Goal: Task Accomplishment & Management: Manage account settings

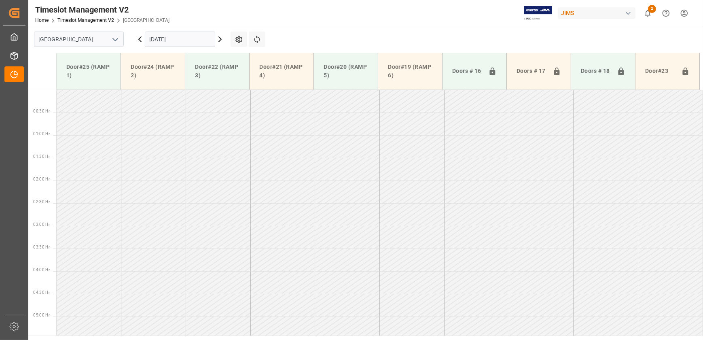
scroll to position [383, 0]
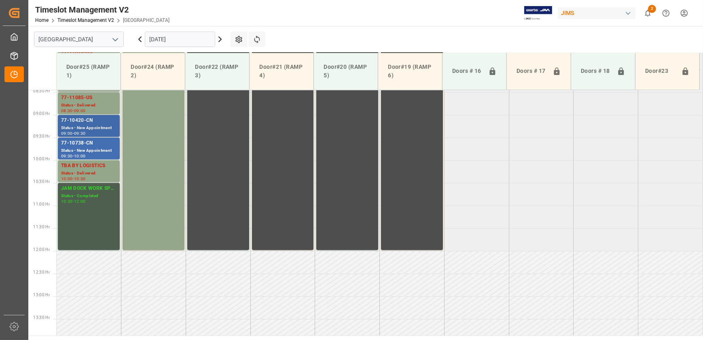
click at [97, 119] on div "77-10420-CN" at bounding box center [88, 121] width 55 height 8
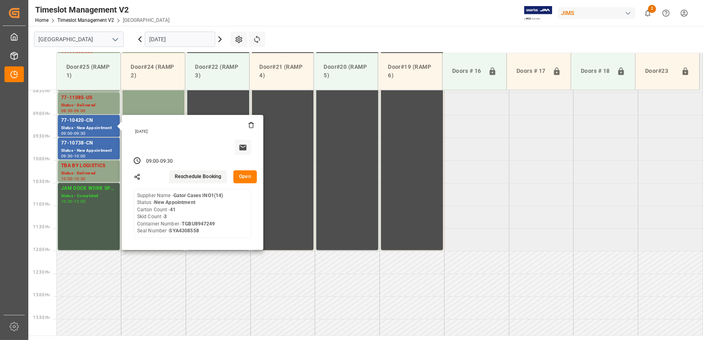
click at [248, 176] on button "Open" at bounding box center [244, 176] width 23 height 13
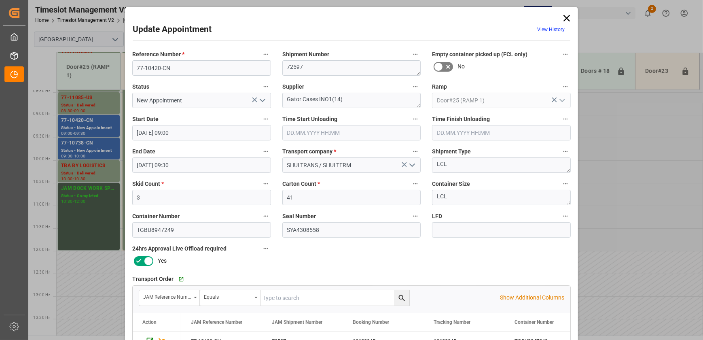
click at [262, 99] on icon "open menu" at bounding box center [263, 100] width 10 height 10
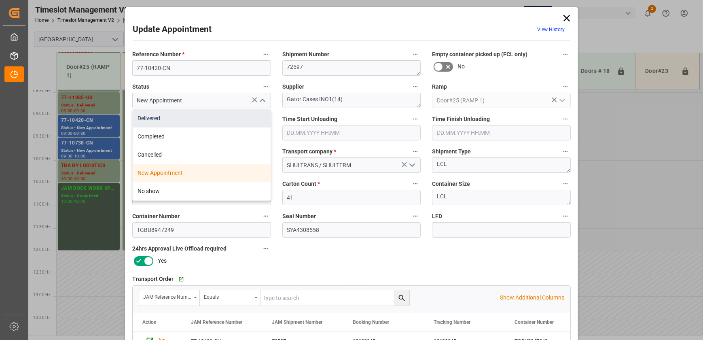
click at [246, 113] on div "Delivered" at bounding box center [202, 118] width 138 height 18
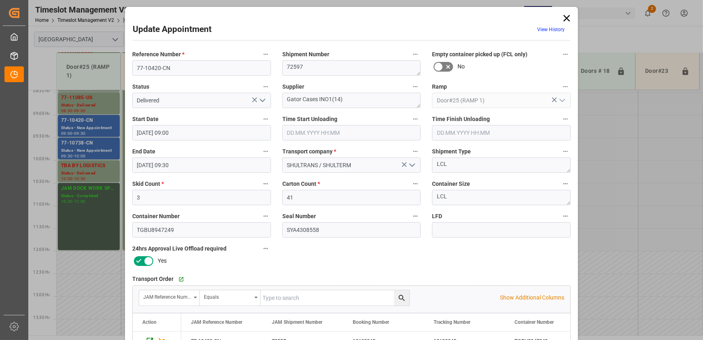
type input "Delivered"
click at [316, 132] on input "text" at bounding box center [351, 132] width 139 height 15
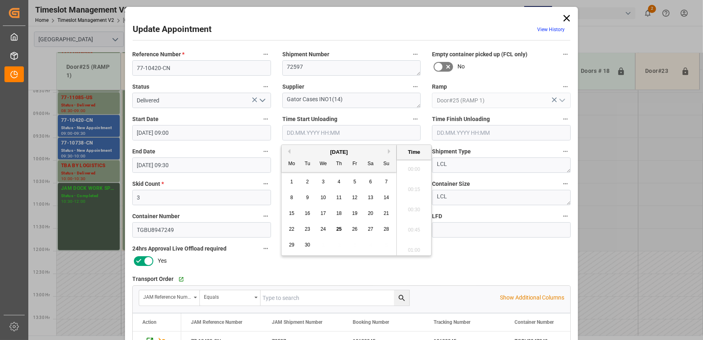
scroll to position [872, 0]
click at [338, 229] on span "25" at bounding box center [338, 229] width 5 height 6
click at [414, 191] on li "11:00" at bounding box center [414, 187] width 34 height 20
type input "[DATE] 11:00"
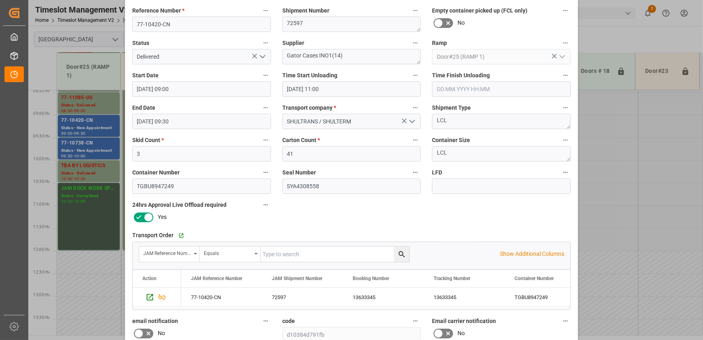
scroll to position [41, 0]
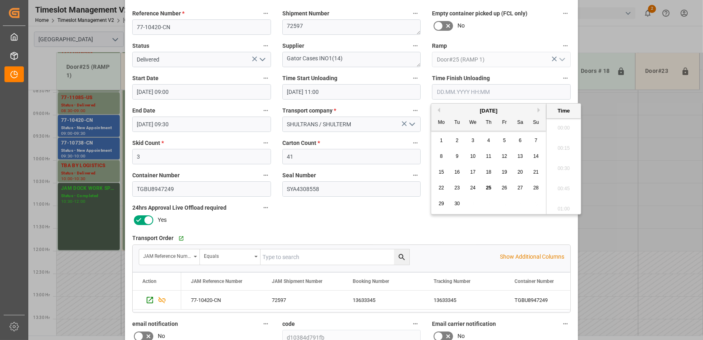
click at [490, 92] on input "text" at bounding box center [501, 91] width 139 height 15
click at [487, 188] on span "25" at bounding box center [488, 188] width 5 height 6
click at [564, 185] on li "11:30" at bounding box center [564, 186] width 34 height 20
type input "[DATE] 11:30"
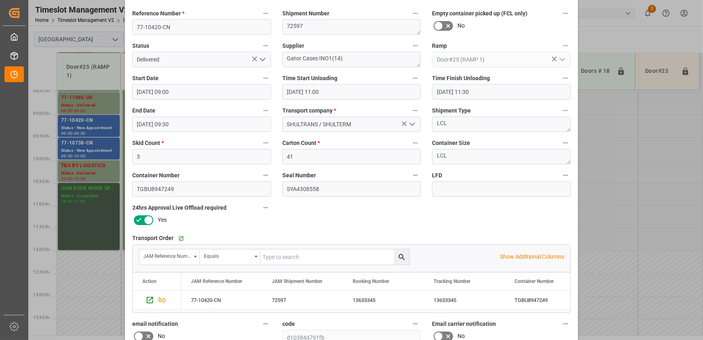
scroll to position [151, 0]
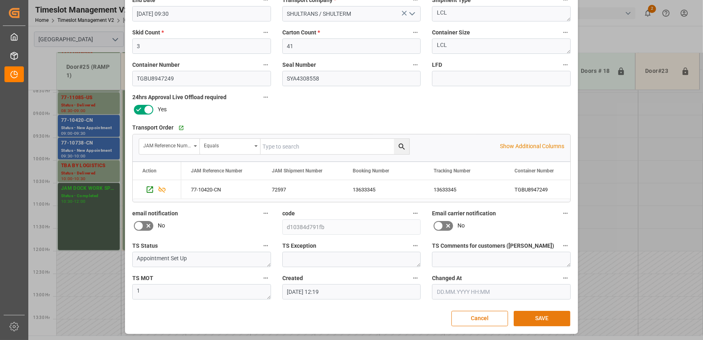
click at [556, 318] on button "SAVE" at bounding box center [542, 318] width 57 height 15
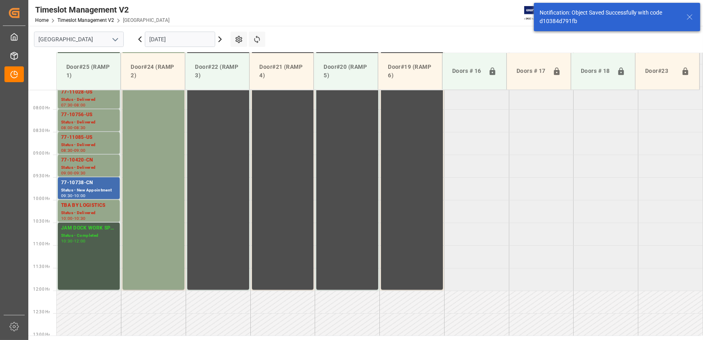
scroll to position [366, 0]
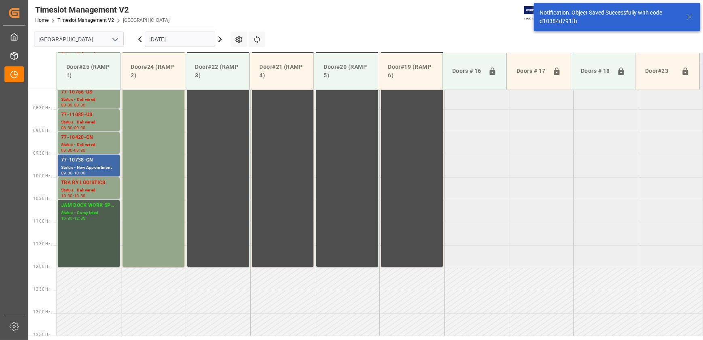
click at [73, 160] on div "77-10738-CN" at bounding box center [88, 160] width 55 height 8
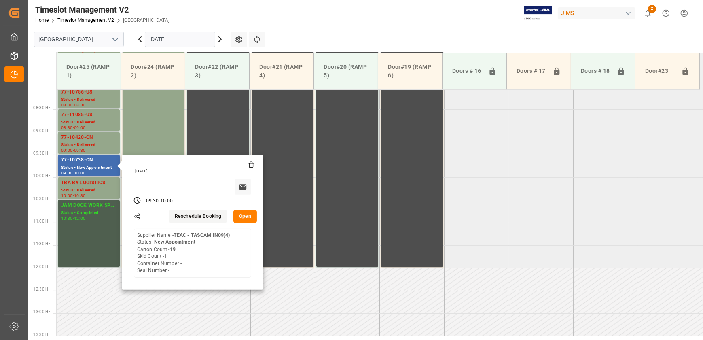
click at [246, 222] on button "Open" at bounding box center [244, 216] width 23 height 13
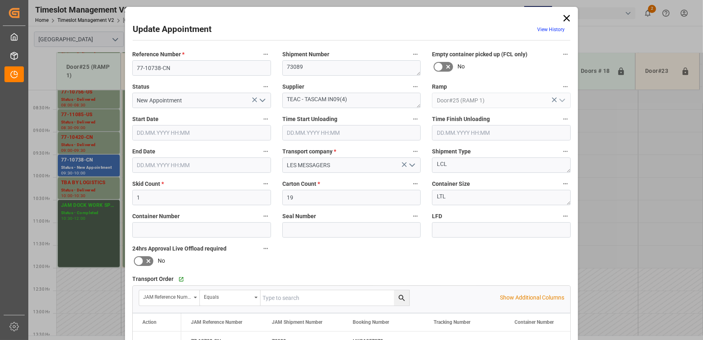
type input "[DATE] 09:30"
type input "[DATE] 10:00"
type input "[DATE] 15:06"
click at [176, 72] on input "77-10738-CN" at bounding box center [201, 67] width 139 height 15
click at [261, 99] on icon "open menu" at bounding box center [263, 100] width 10 height 10
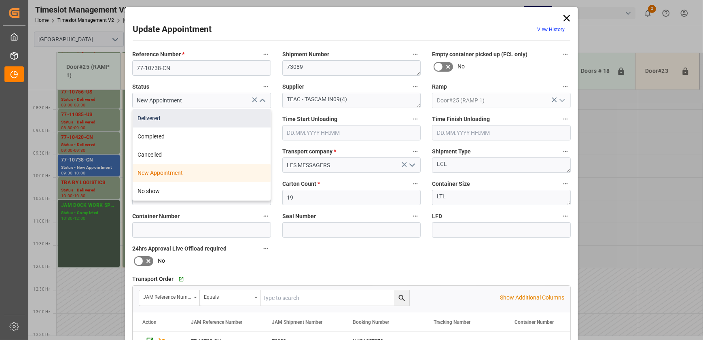
click at [239, 119] on div "Delivered" at bounding box center [202, 118] width 138 height 18
type input "Delivered"
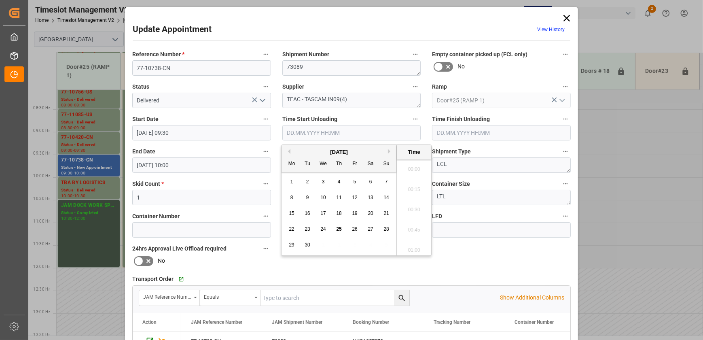
click at [318, 134] on input "text" at bounding box center [351, 132] width 139 height 15
click at [338, 229] on span "25" at bounding box center [338, 229] width 5 height 6
click at [419, 204] on li "11:15" at bounding box center [414, 207] width 34 height 20
type input "[DATE] 11:15"
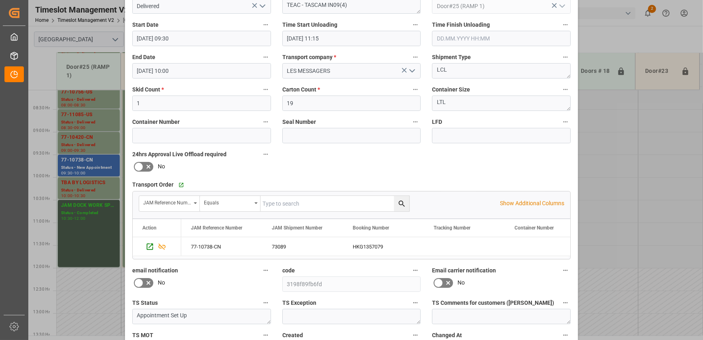
scroll to position [151, 0]
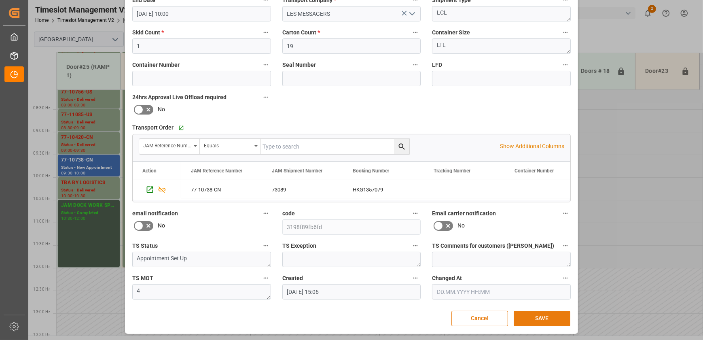
click at [548, 318] on button "SAVE" at bounding box center [542, 318] width 57 height 15
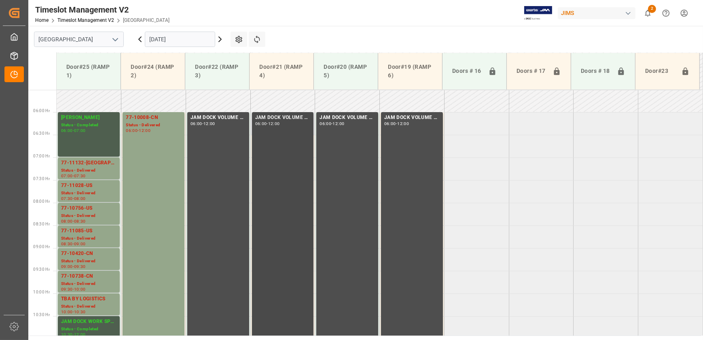
scroll to position [255, 0]
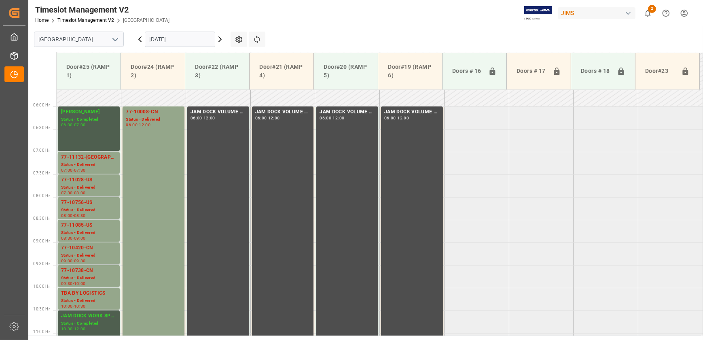
click at [223, 39] on icon at bounding box center [220, 39] width 10 height 10
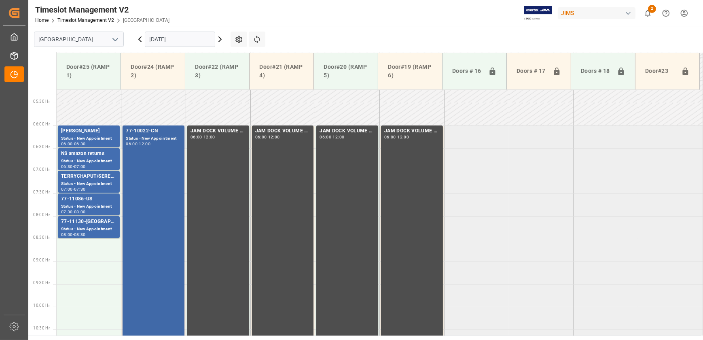
scroll to position [235, 0]
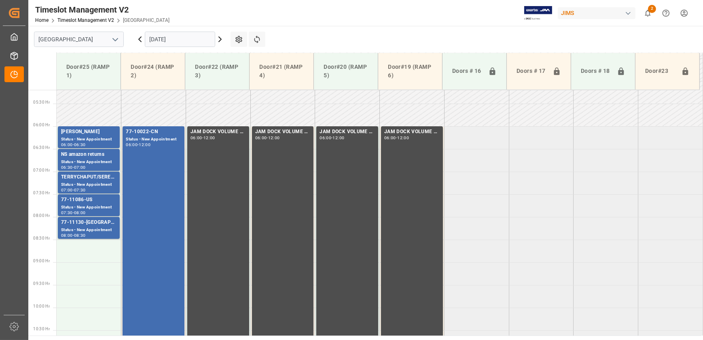
click at [219, 37] on icon at bounding box center [220, 39] width 10 height 10
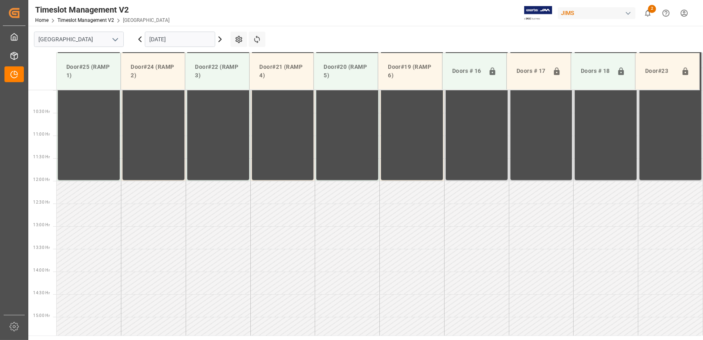
scroll to position [456, 0]
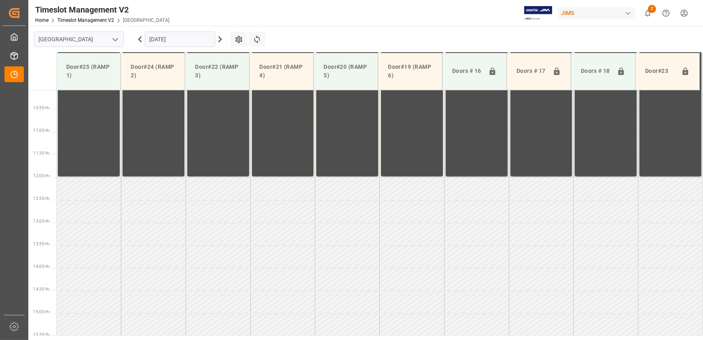
click at [219, 37] on icon at bounding box center [220, 39] width 10 height 10
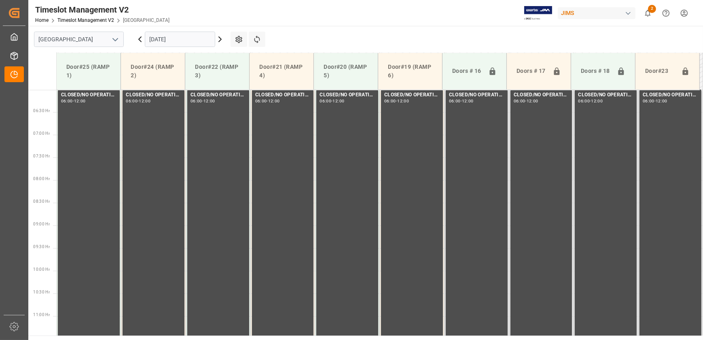
click at [218, 40] on icon at bounding box center [220, 39] width 10 height 10
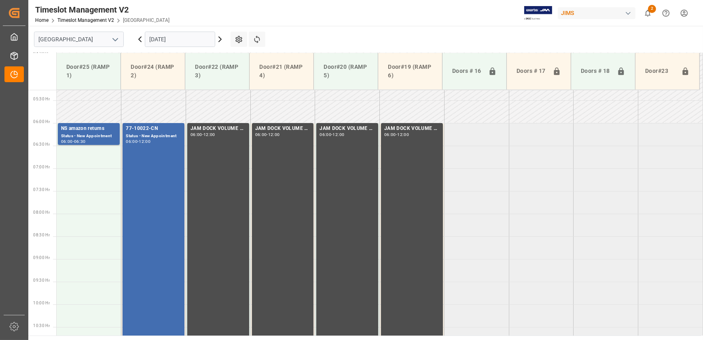
scroll to position [235, 0]
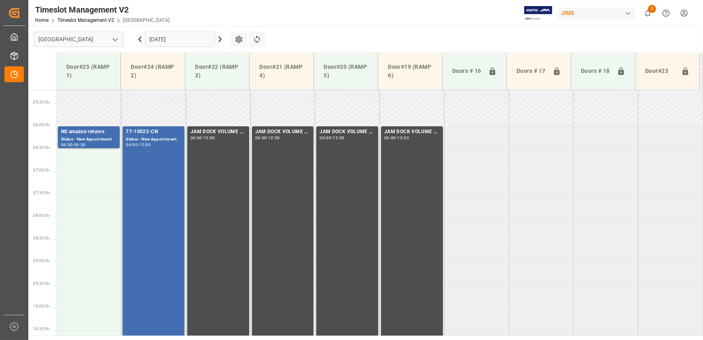
click at [219, 39] on icon at bounding box center [220, 39] width 10 height 10
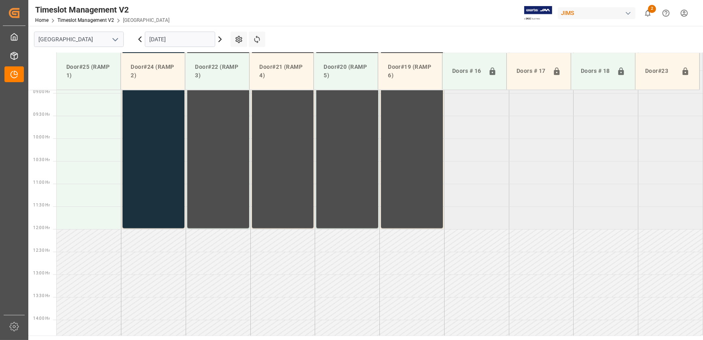
scroll to position [456, 0]
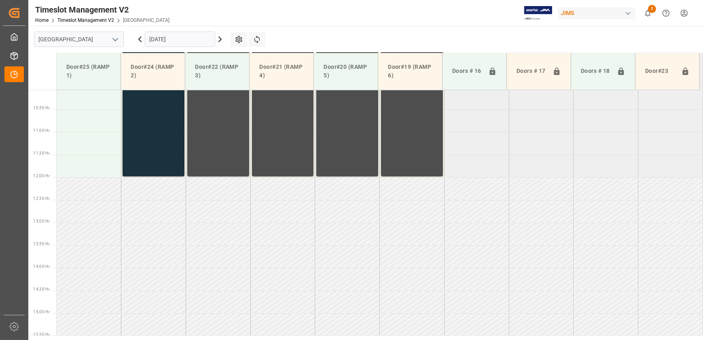
click at [219, 39] on icon at bounding box center [220, 39] width 10 height 10
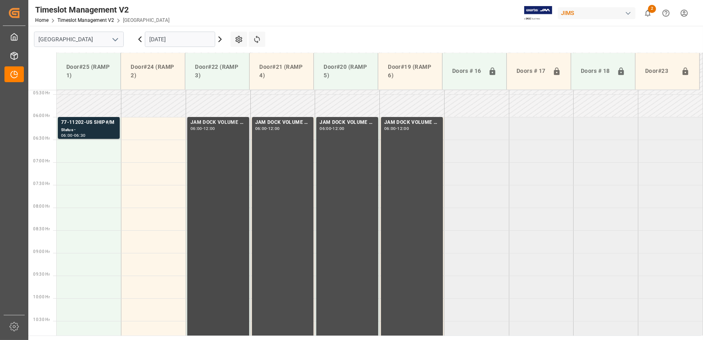
scroll to position [199, 0]
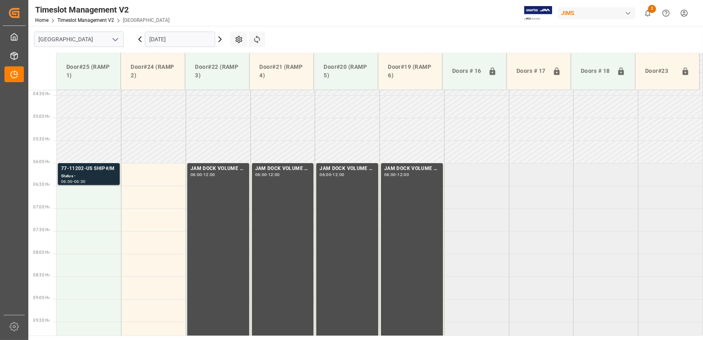
click at [91, 174] on div "Status -" at bounding box center [88, 176] width 55 height 7
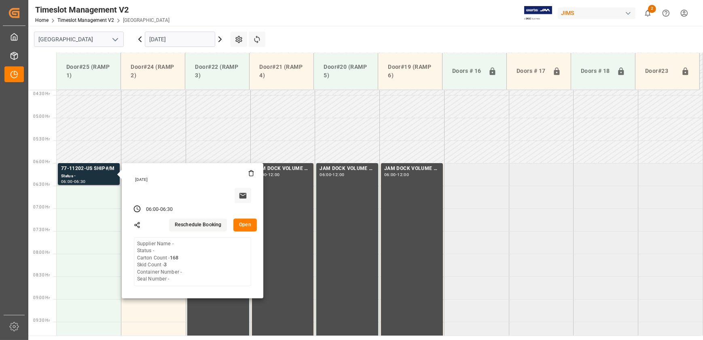
click at [243, 224] on button "Open" at bounding box center [244, 225] width 23 height 13
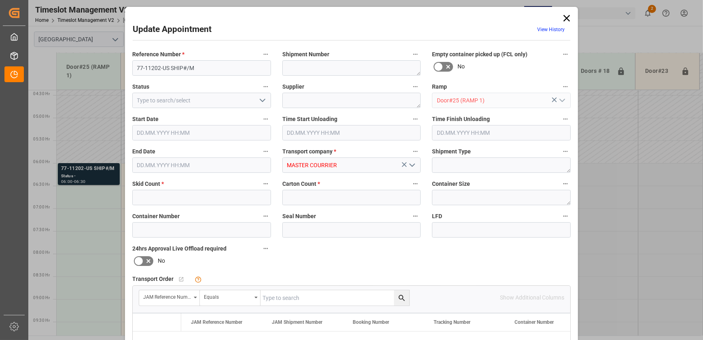
type input "3"
type input "168"
type input "[DATE] 06:00"
type input "[DATE] 06:30"
type input "[DATE] 20:49"
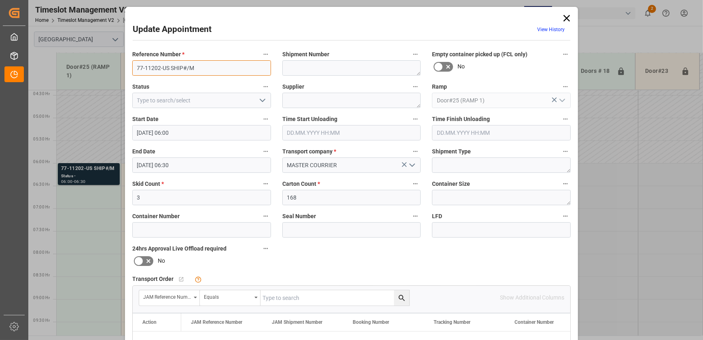
drag, startPoint x: 168, startPoint y: 68, endPoint x: 100, endPoint y: 66, distance: 68.4
click at [100, 66] on div "Update Appointment View History Reference Number * 77-11202-US SHIP#/M Shipment…" at bounding box center [351, 170] width 703 height 340
drag, startPoint x: 569, startPoint y: 19, endPoint x: 488, endPoint y: 19, distance: 80.9
click at [569, 19] on icon at bounding box center [566, 18] width 11 height 11
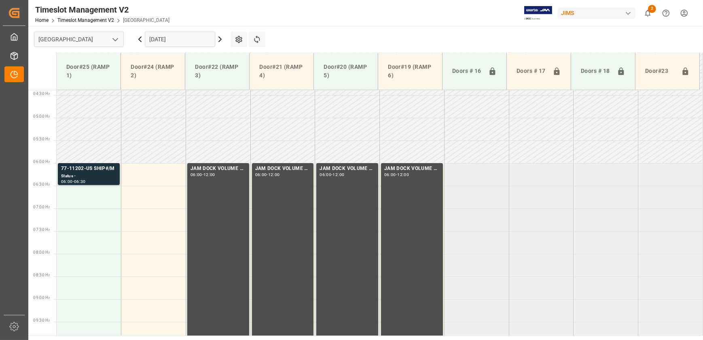
click at [140, 38] on icon at bounding box center [140, 39] width 2 height 5
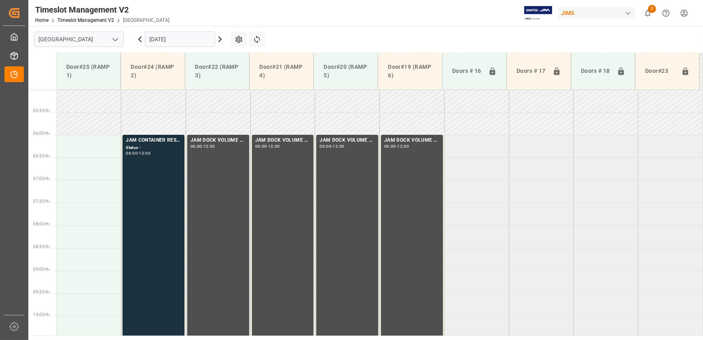
scroll to position [162, 0]
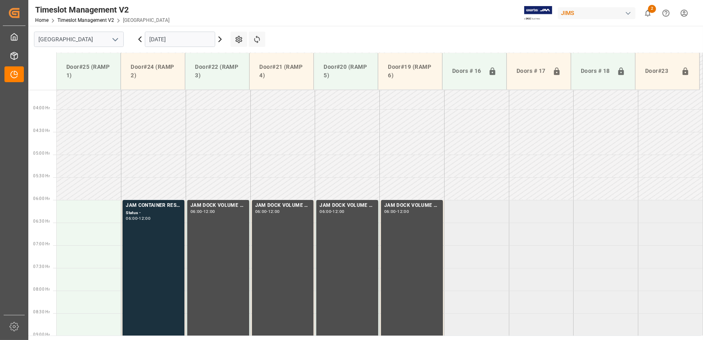
click at [141, 39] on icon at bounding box center [140, 39] width 10 height 10
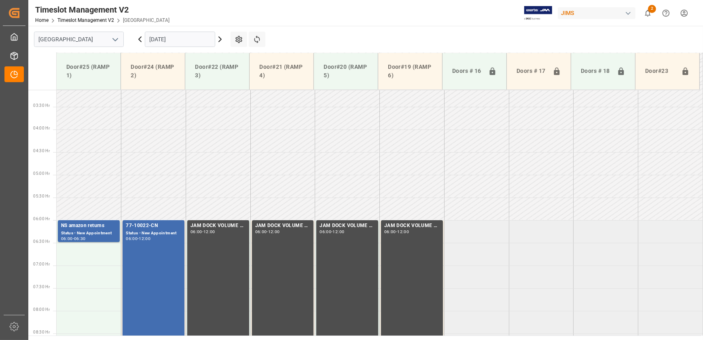
scroll to position [178, 0]
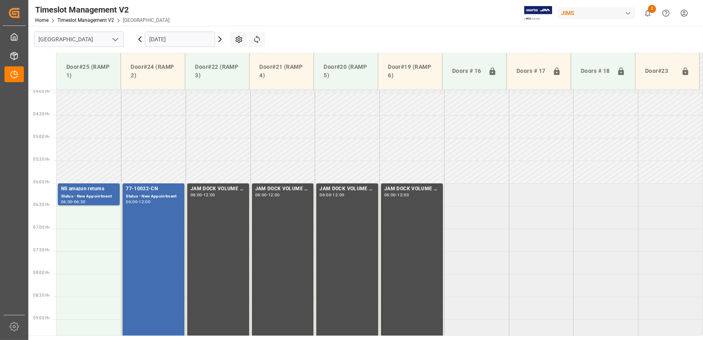
click at [136, 37] on icon at bounding box center [140, 39] width 10 height 10
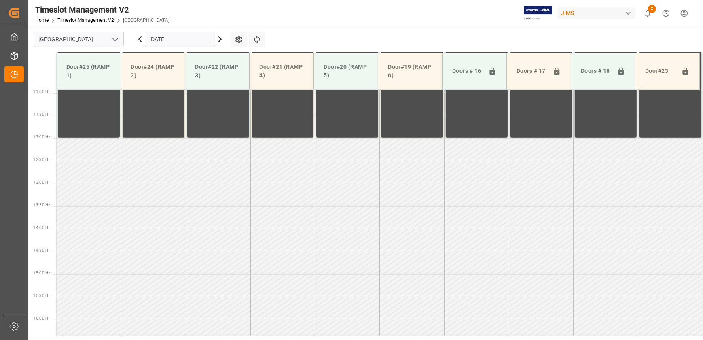
scroll to position [502, 0]
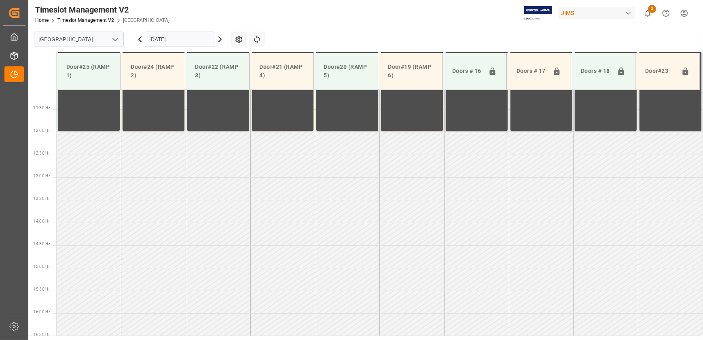
click at [220, 38] on icon at bounding box center [220, 39] width 10 height 10
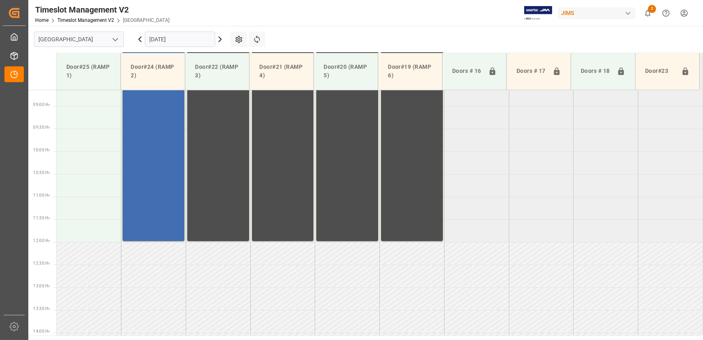
scroll to position [391, 0]
click at [220, 38] on icon at bounding box center [220, 39] width 2 height 5
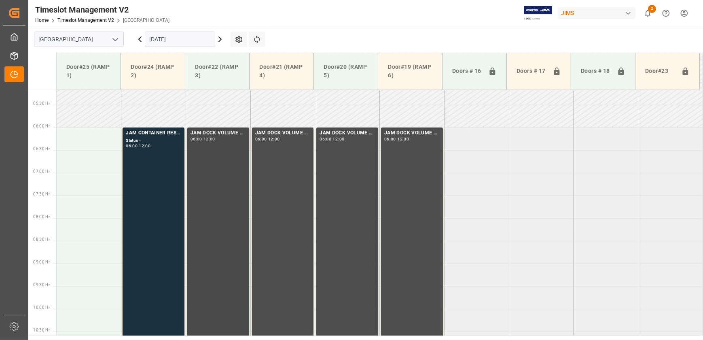
scroll to position [134, 0]
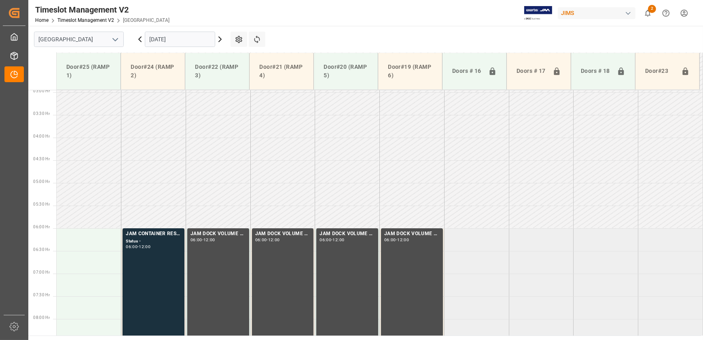
click at [219, 37] on icon at bounding box center [220, 39] width 2 height 5
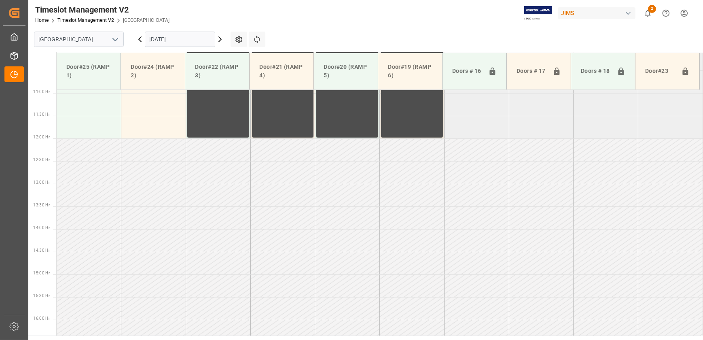
click at [190, 36] on input "[DATE]" at bounding box center [180, 39] width 70 height 15
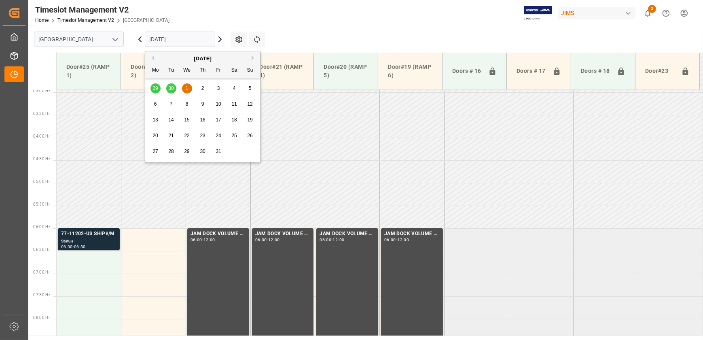
click at [93, 242] on div "Status -" at bounding box center [88, 241] width 55 height 7
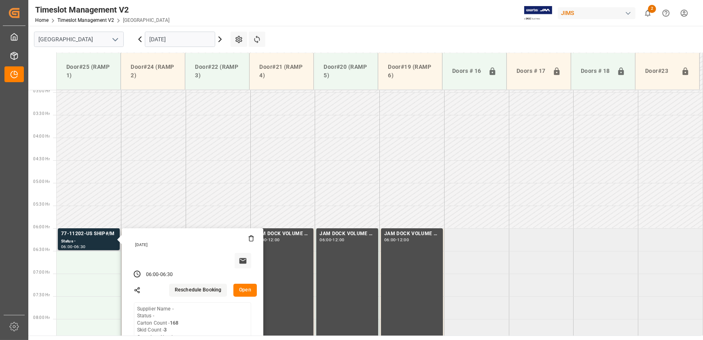
click at [248, 287] on button "Open" at bounding box center [244, 290] width 23 height 13
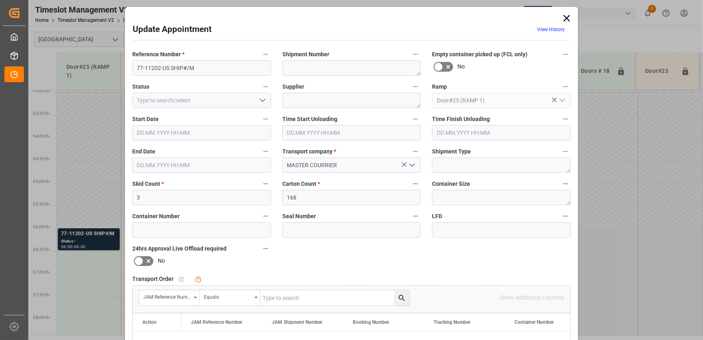
type input "[DATE] 06:00"
type input "[DATE] 06:30"
type input "[DATE] 20:49"
drag, startPoint x: 169, startPoint y: 66, endPoint x: 91, endPoint y: 63, distance: 78.1
click at [91, 63] on div "Update Appointment View History Reference Number * 77-11202-US SHIP#/M Shipment…" at bounding box center [351, 170] width 703 height 340
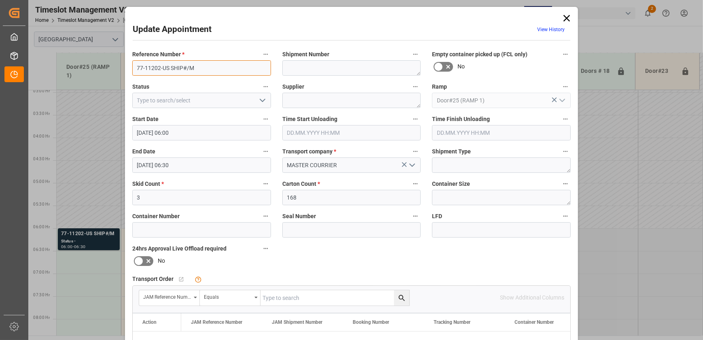
click at [151, 64] on input "77-11202-US SHIP#/M" at bounding box center [201, 67] width 139 height 15
drag, startPoint x: 168, startPoint y: 68, endPoint x: 103, endPoint y: 66, distance: 65.2
click at [103, 66] on div "Update Appointment View History Reference Number * 77-11202-US SHIP#/M Shipment…" at bounding box center [351, 170] width 703 height 340
click at [349, 68] on textarea at bounding box center [351, 67] width 139 height 15
paste textarea "[PERSON_NAME] Co."
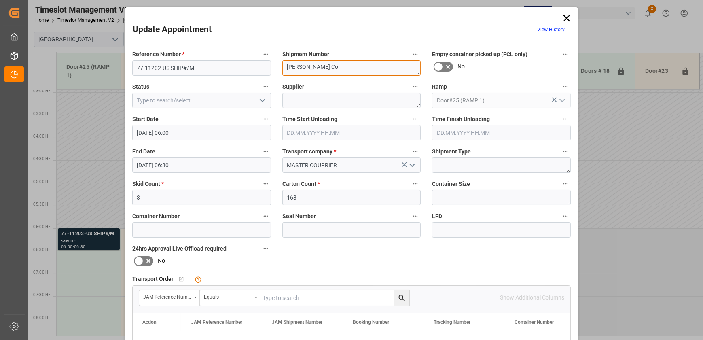
scroll to position [4, 0]
type textarea "[PERSON_NAME] Co."
click at [337, 66] on textarea "[PERSON_NAME] Co." at bounding box center [351, 67] width 139 height 15
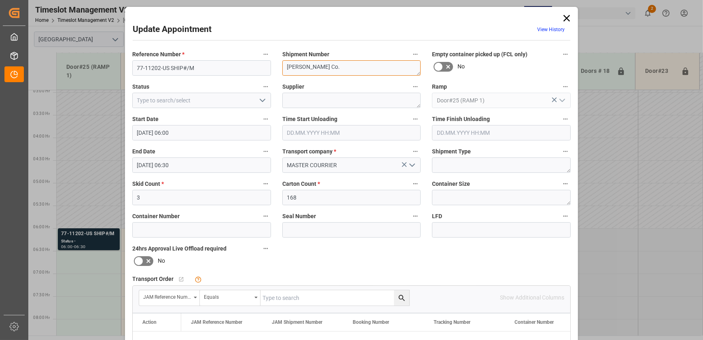
click at [337, 66] on textarea "[PERSON_NAME] Co." at bounding box center [351, 67] width 139 height 15
click at [320, 100] on textarea at bounding box center [351, 100] width 139 height 15
paste textarea "[PERSON_NAME] Co."
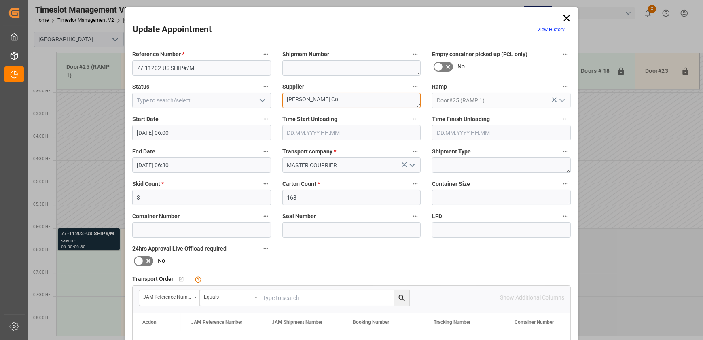
drag, startPoint x: 341, startPoint y: 100, endPoint x: 323, endPoint y: 99, distance: 17.8
click at [323, 99] on textarea "[PERSON_NAME] Co." at bounding box center [351, 100] width 139 height 15
click at [392, 103] on textarea "[PERSON_NAME] INO2(" at bounding box center [351, 100] width 139 height 15
click at [336, 100] on textarea "[PERSON_NAME] INO2(" at bounding box center [351, 100] width 139 height 15
click at [340, 100] on textarea "[PERSON_NAME] INO2(" at bounding box center [351, 100] width 139 height 15
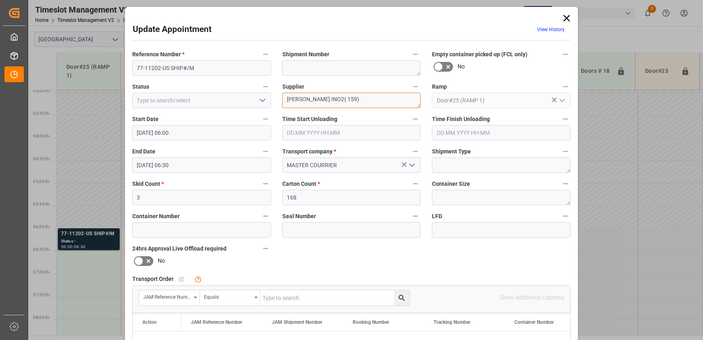
drag, startPoint x: 340, startPoint y: 99, endPoint x: 335, endPoint y: 99, distance: 4.5
click at [335, 99] on textarea "[PERSON_NAME] INO2( 159)" at bounding box center [351, 100] width 139 height 15
type textarea "[PERSON_NAME] INO2(159)"
click at [375, 65] on textarea "[PERSON_NAME] Co." at bounding box center [351, 67] width 139 height 15
click at [352, 64] on textarea "[PERSON_NAME] Co." at bounding box center [351, 67] width 139 height 15
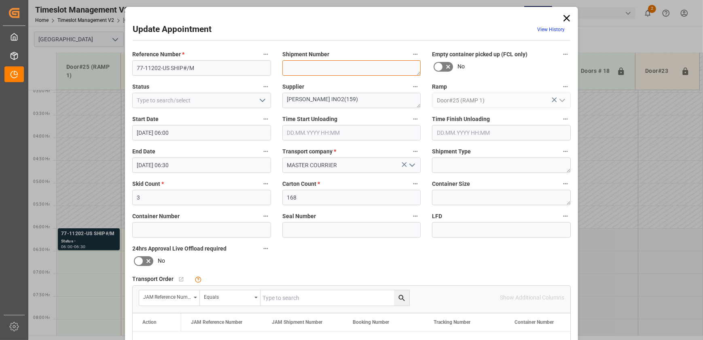
click at [352, 64] on textarea "[PERSON_NAME] Co." at bounding box center [351, 67] width 139 height 15
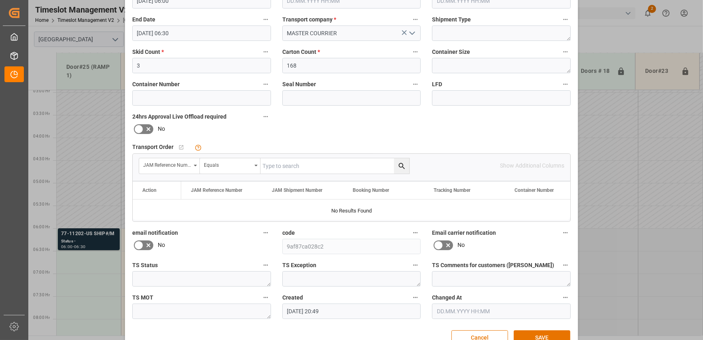
scroll to position [151, 0]
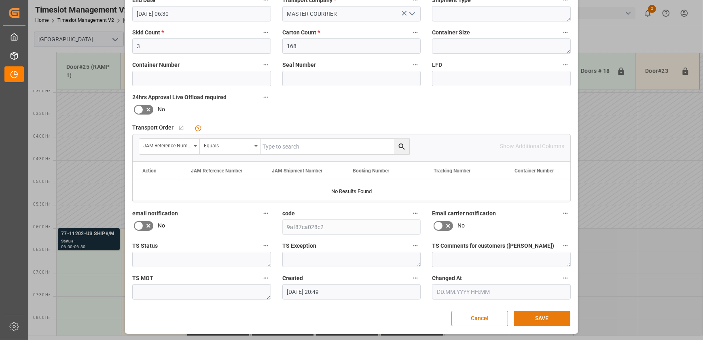
type textarea "TBD BY LOGISTICS"
click at [532, 316] on button "SAVE" at bounding box center [542, 318] width 57 height 15
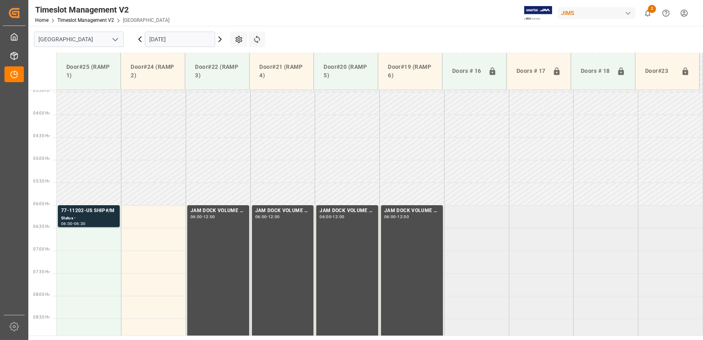
scroll to position [134, 0]
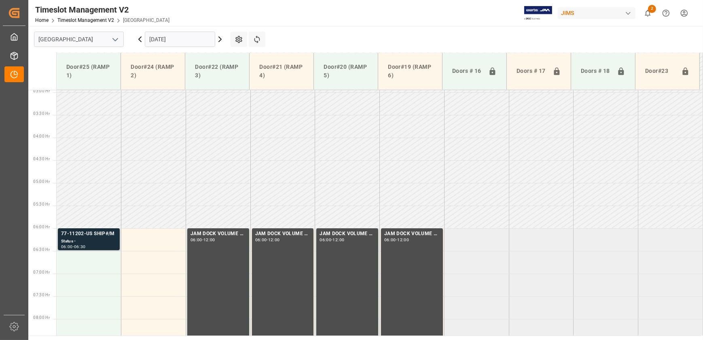
click at [96, 246] on div "06:00 - 06:30" at bounding box center [88, 247] width 55 height 4
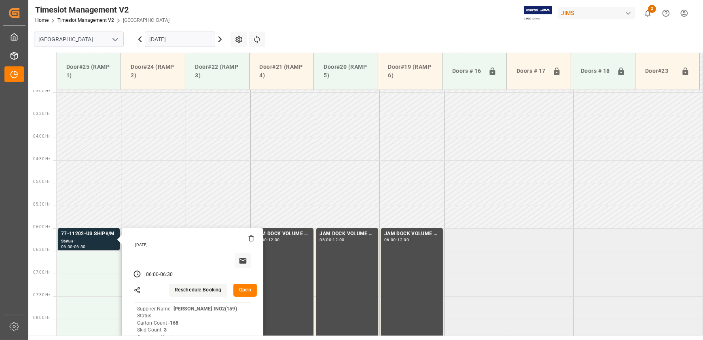
click at [245, 294] on button "Open" at bounding box center [244, 290] width 23 height 13
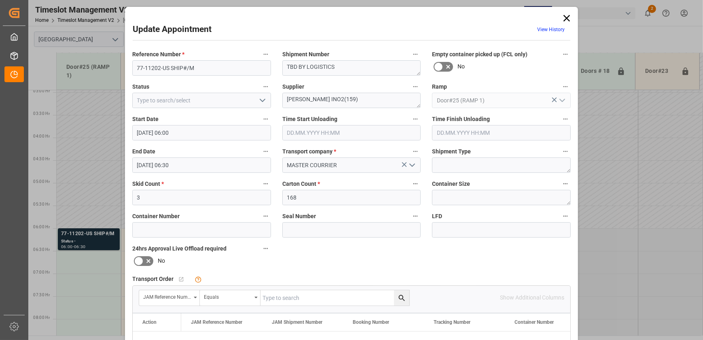
click at [566, 19] on icon at bounding box center [567, 18] width 6 height 6
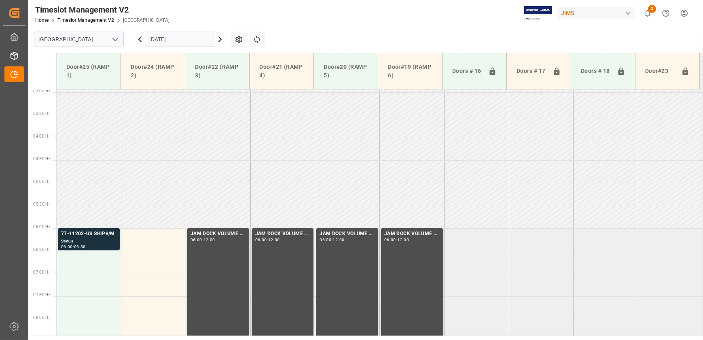
click at [141, 40] on icon at bounding box center [140, 39] width 10 height 10
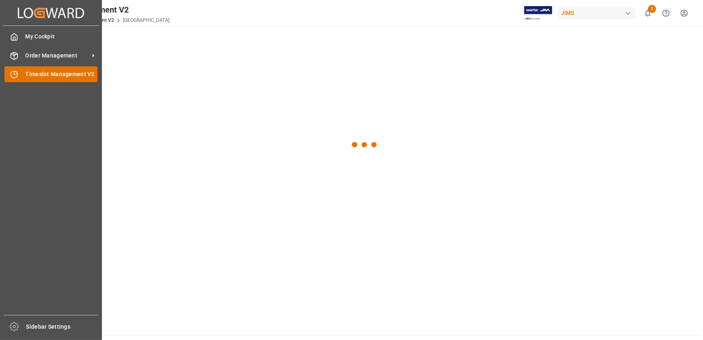
click at [15, 73] on icon at bounding box center [14, 74] width 8 height 8
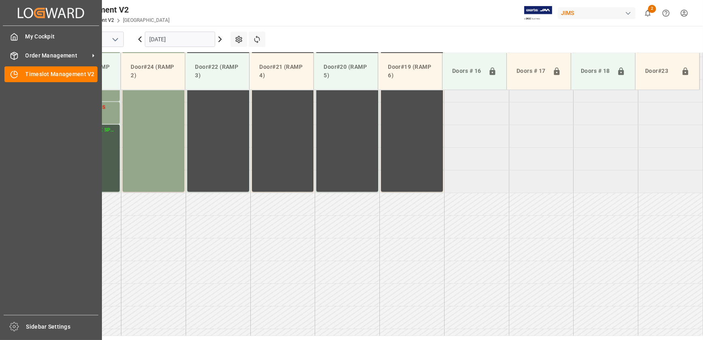
scroll to position [502, 0]
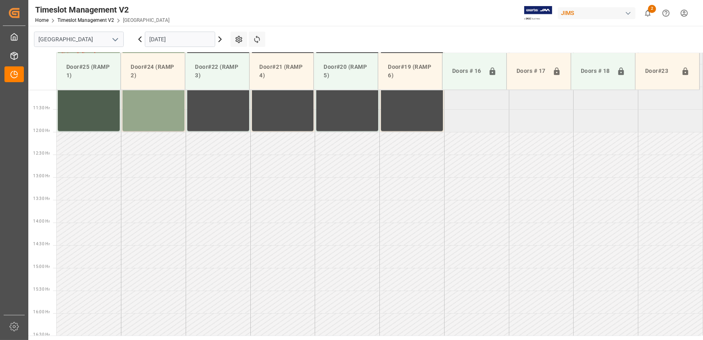
click at [343, 28] on main "[GEOGRAPHIC_DATA] [DATE] Settings Refresh Time Slots Door#25 (RAMP 1) Door#24 (…" at bounding box center [364, 181] width 673 height 310
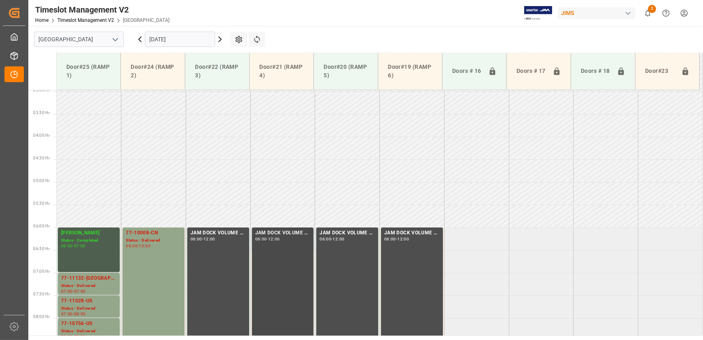
scroll to position [170, 0]
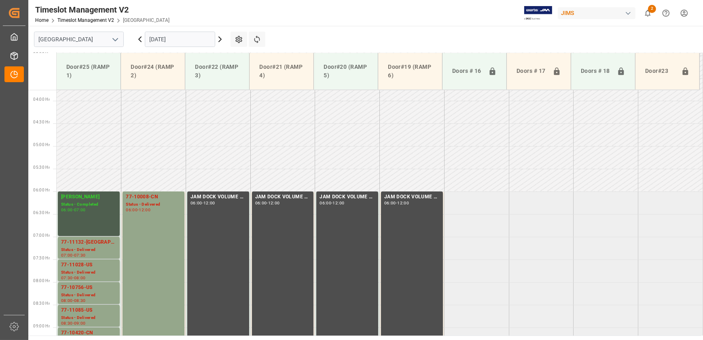
click at [221, 39] on icon at bounding box center [220, 39] width 2 height 5
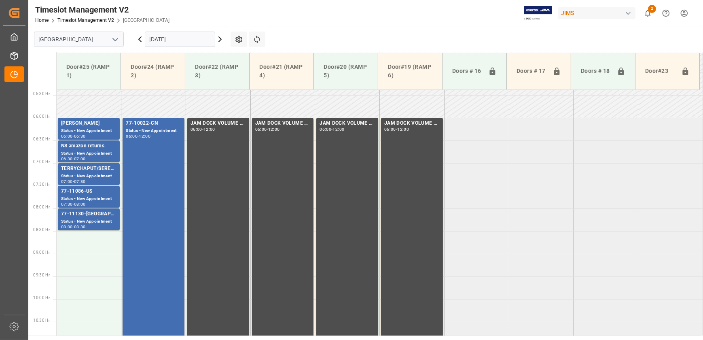
scroll to position [244, 0]
click at [84, 277] on td at bounding box center [89, 287] width 65 height 23
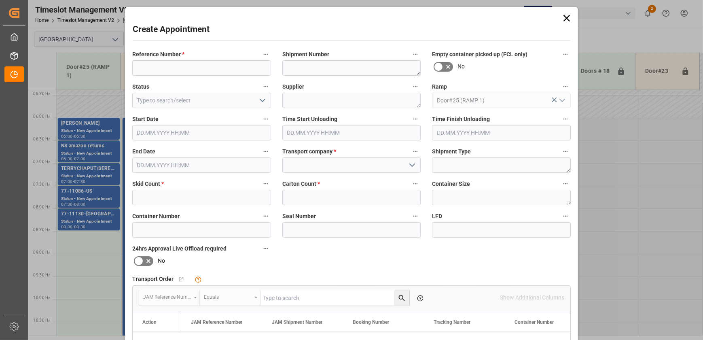
type input "[DATE] 09:30"
type input "[DATE] 10:00"
click at [564, 18] on icon at bounding box center [566, 18] width 11 height 11
